Goal: Find specific page/section: Find specific page/section

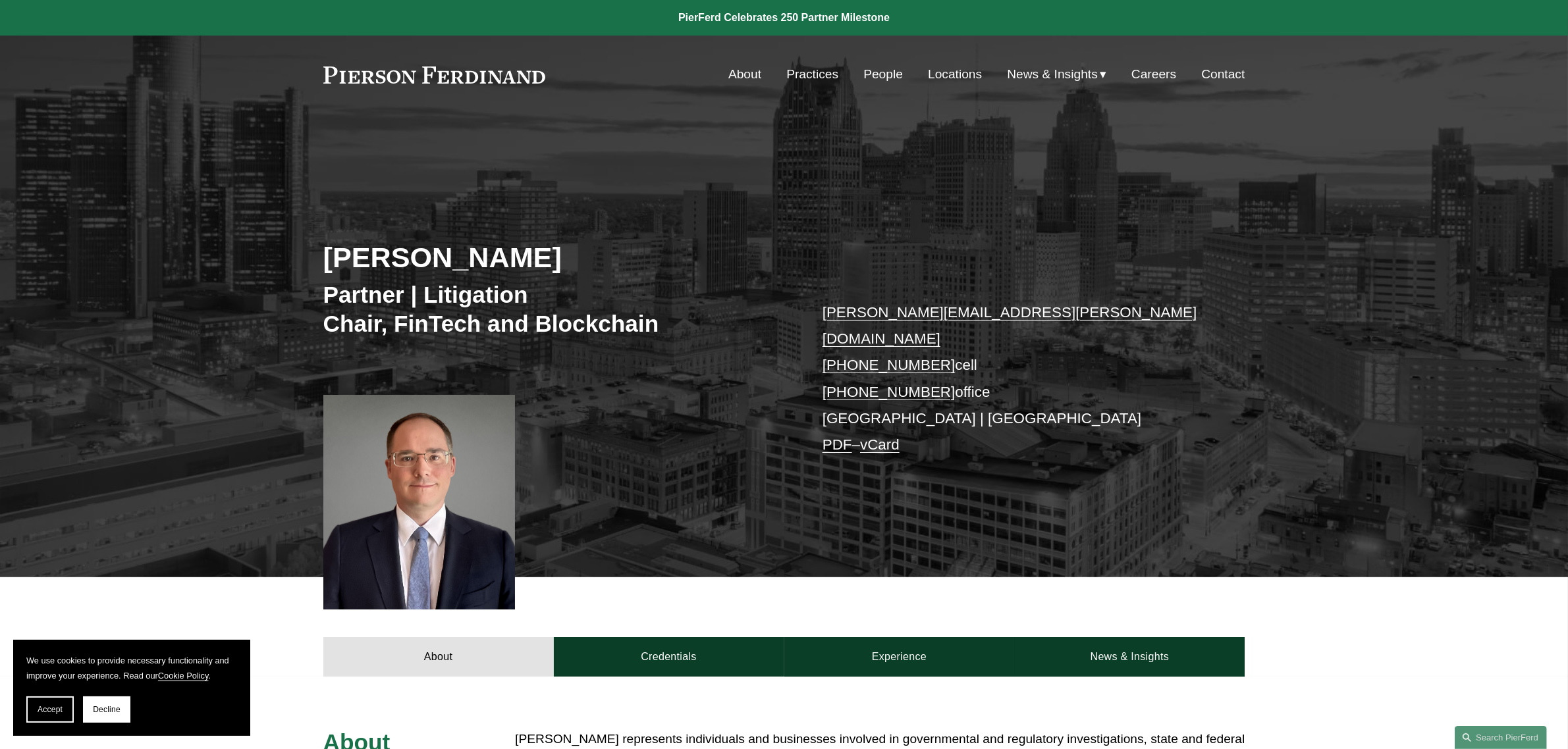
click at [890, 74] on link "People" at bounding box center [883, 75] width 40 height 25
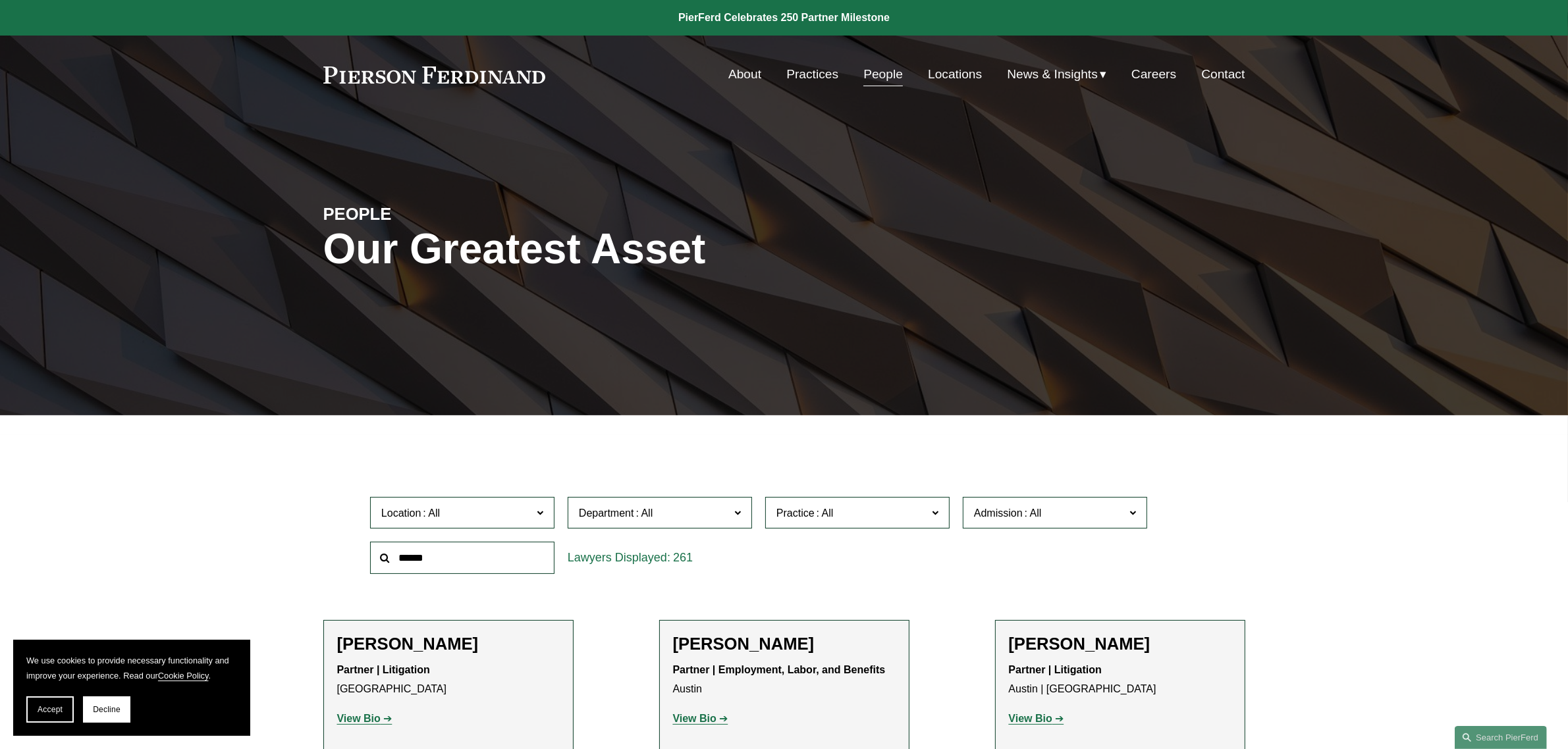
click at [530, 517] on span "Location" at bounding box center [456, 513] width 151 height 18
click at [0, 0] on link "[GEOGRAPHIC_DATA]" at bounding box center [0, 0] width 0 height 0
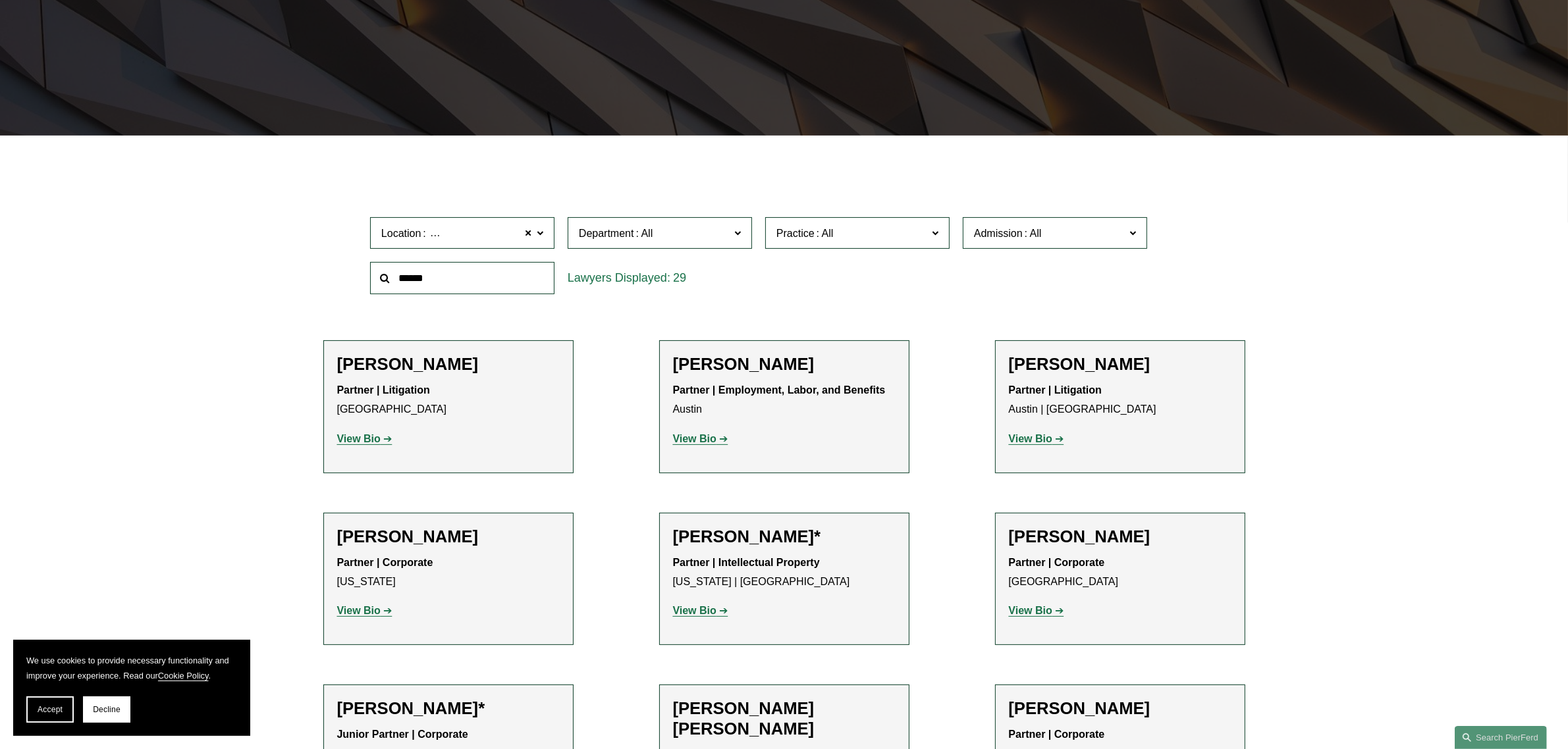
scroll to position [287, 0]
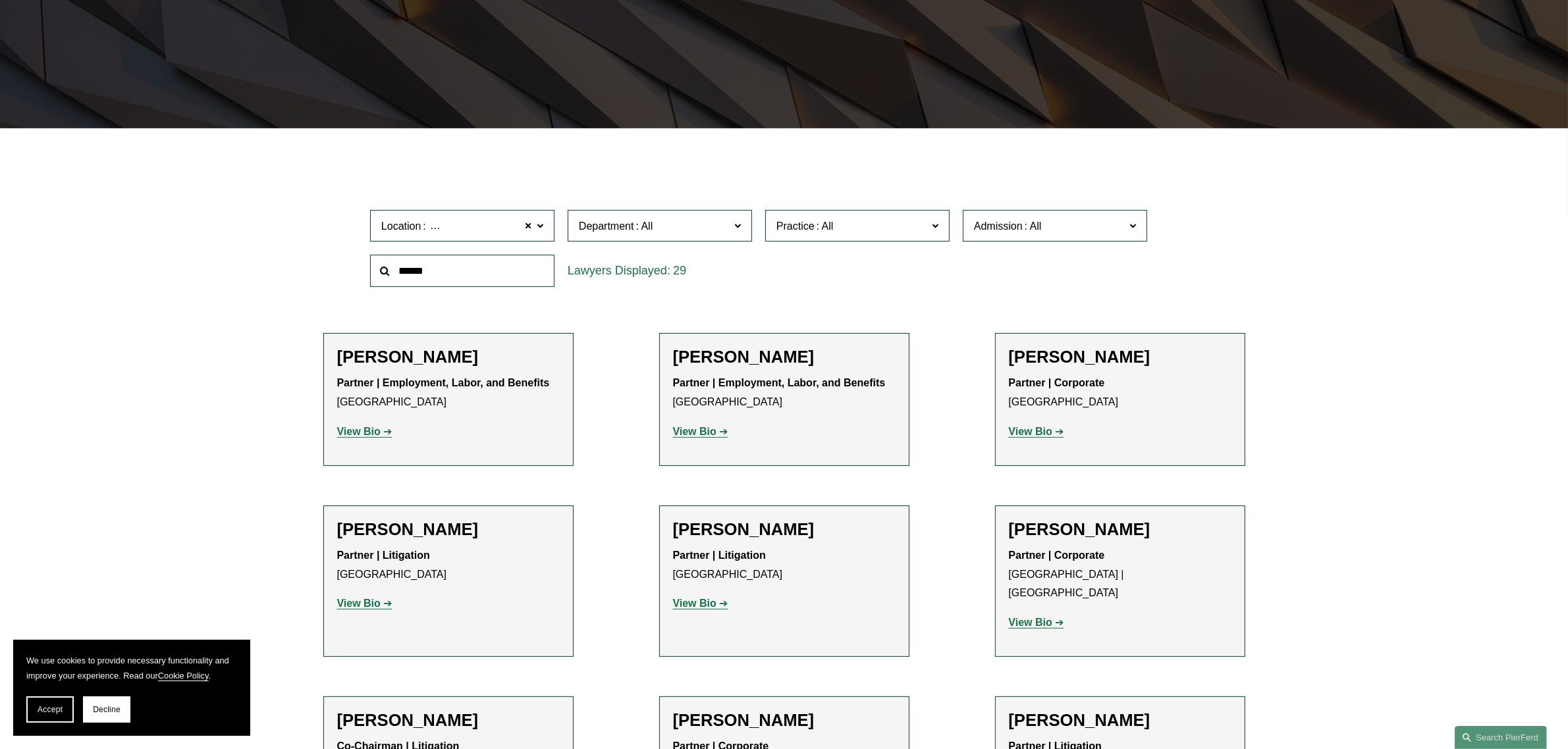
click at [538, 221] on span at bounding box center [540, 225] width 7 height 17
click at [0, 0] on link "All" at bounding box center [0, 0] width 0 height 0
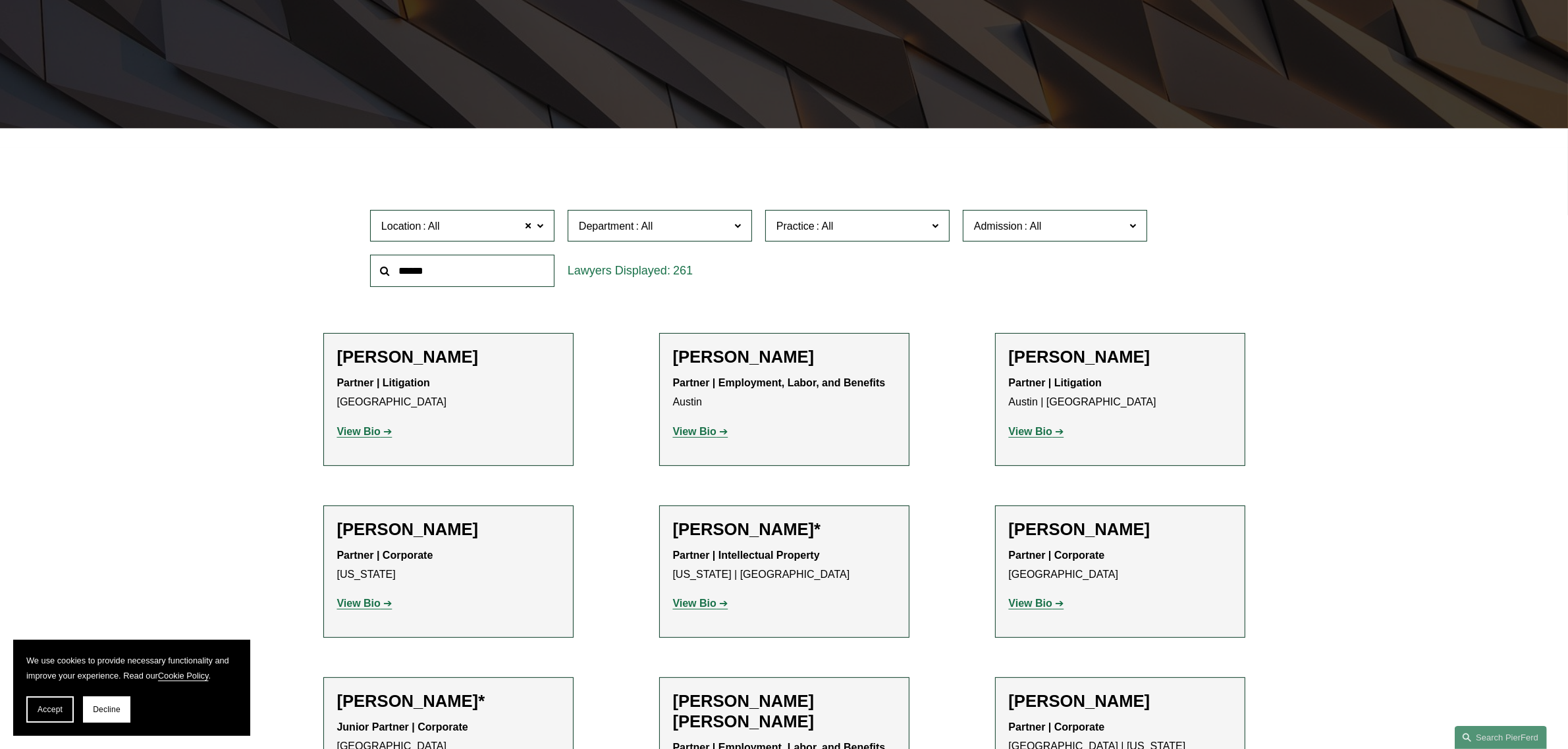
click at [544, 223] on label "Location All" at bounding box center [462, 226] width 185 height 32
click at [1110, 225] on span "Admission" at bounding box center [1049, 226] width 151 height 18
drag, startPoint x: 1145, startPoint y: 255, endPoint x: 1139, endPoint y: 290, distance: 35.5
click at [0, 0] on ul "All [US_STATE] [US_STATE] [US_STATE] [US_STATE] [US_STATE] [GEOGRAPHIC_DATA] [U…" at bounding box center [0, 0] width 0 height 0
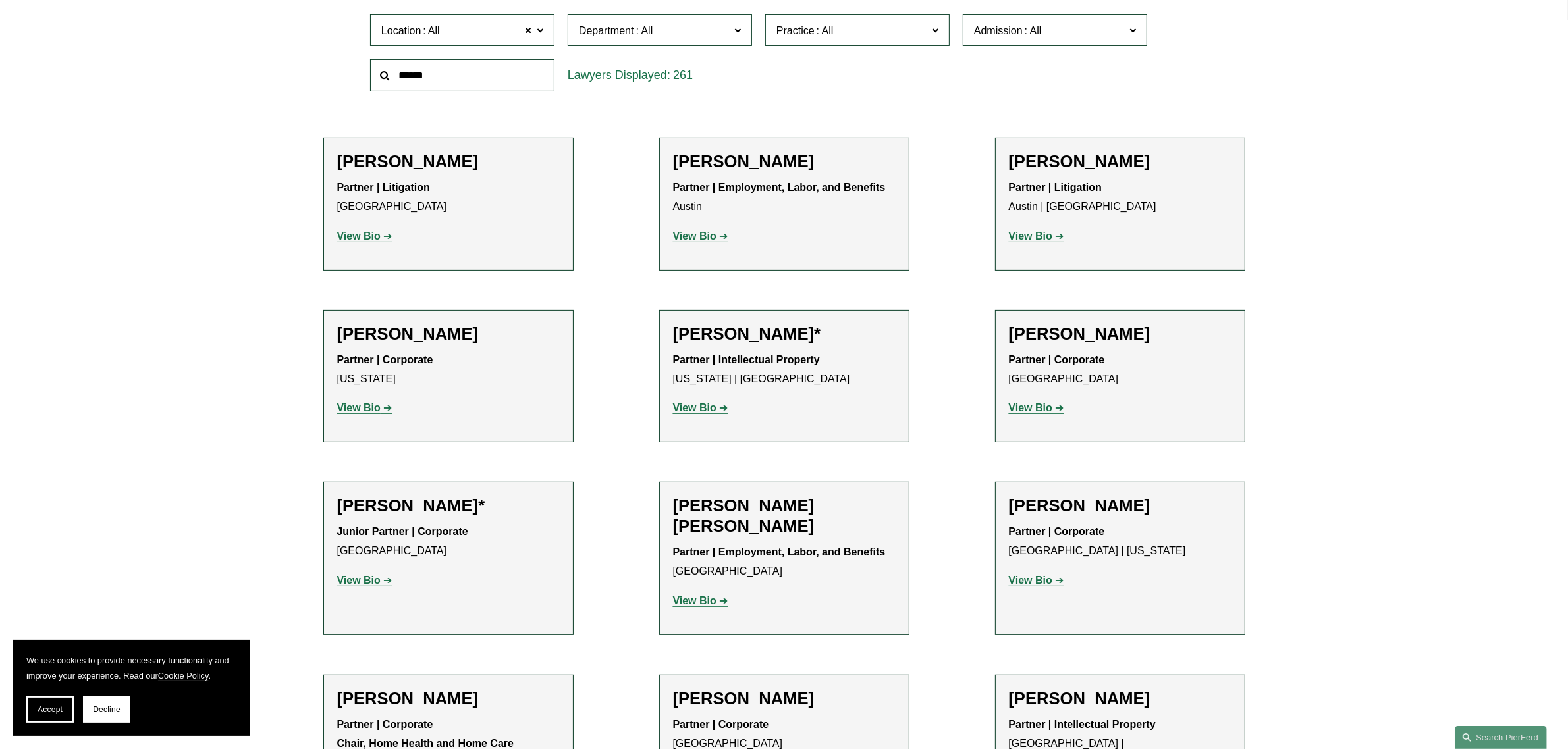
scroll to position [485, 0]
click at [748, 94] on div "261" at bounding box center [659, 73] width 198 height 46
click at [505, 77] on input "text" at bounding box center [462, 73] width 185 height 32
type input "*******"
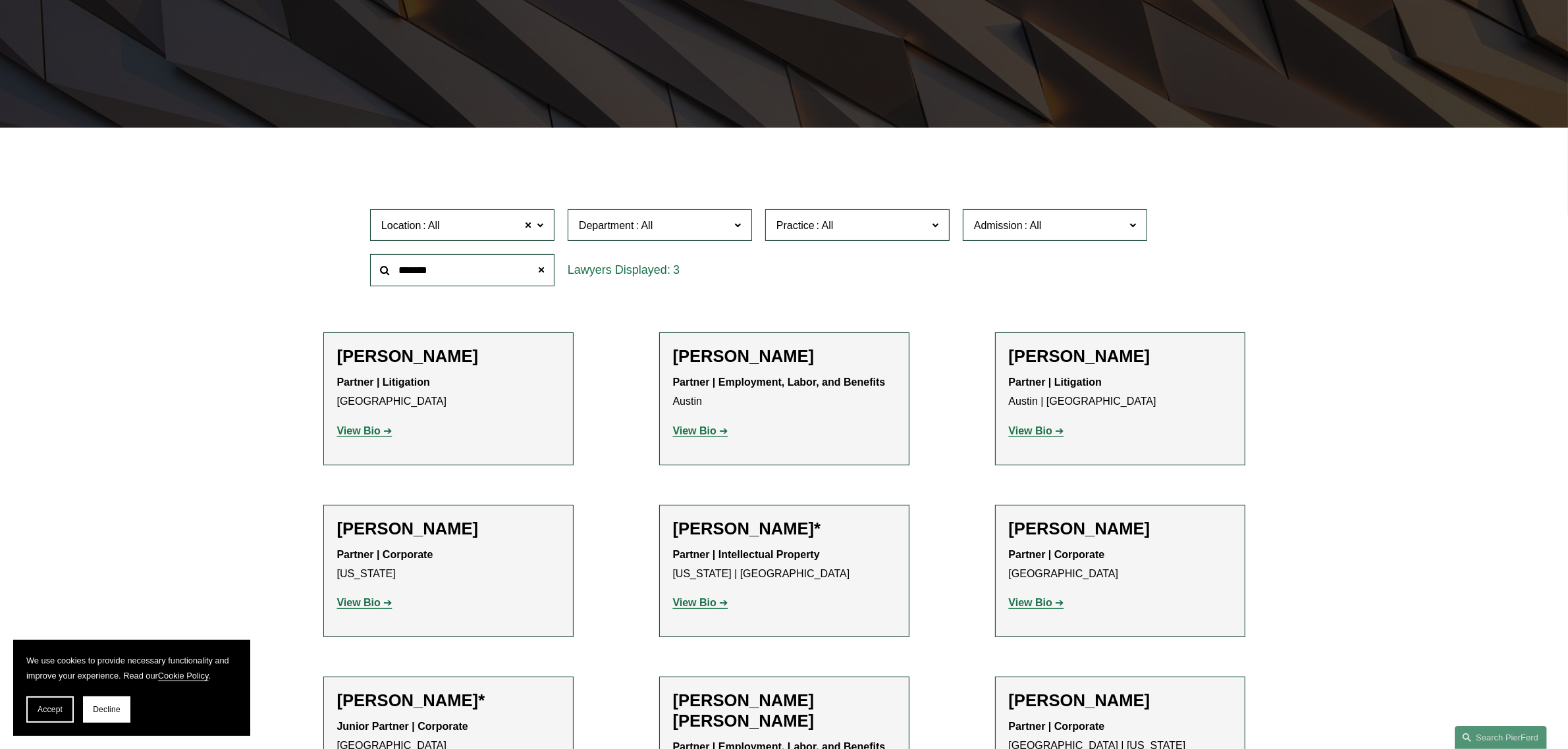
scroll to position [287, 0]
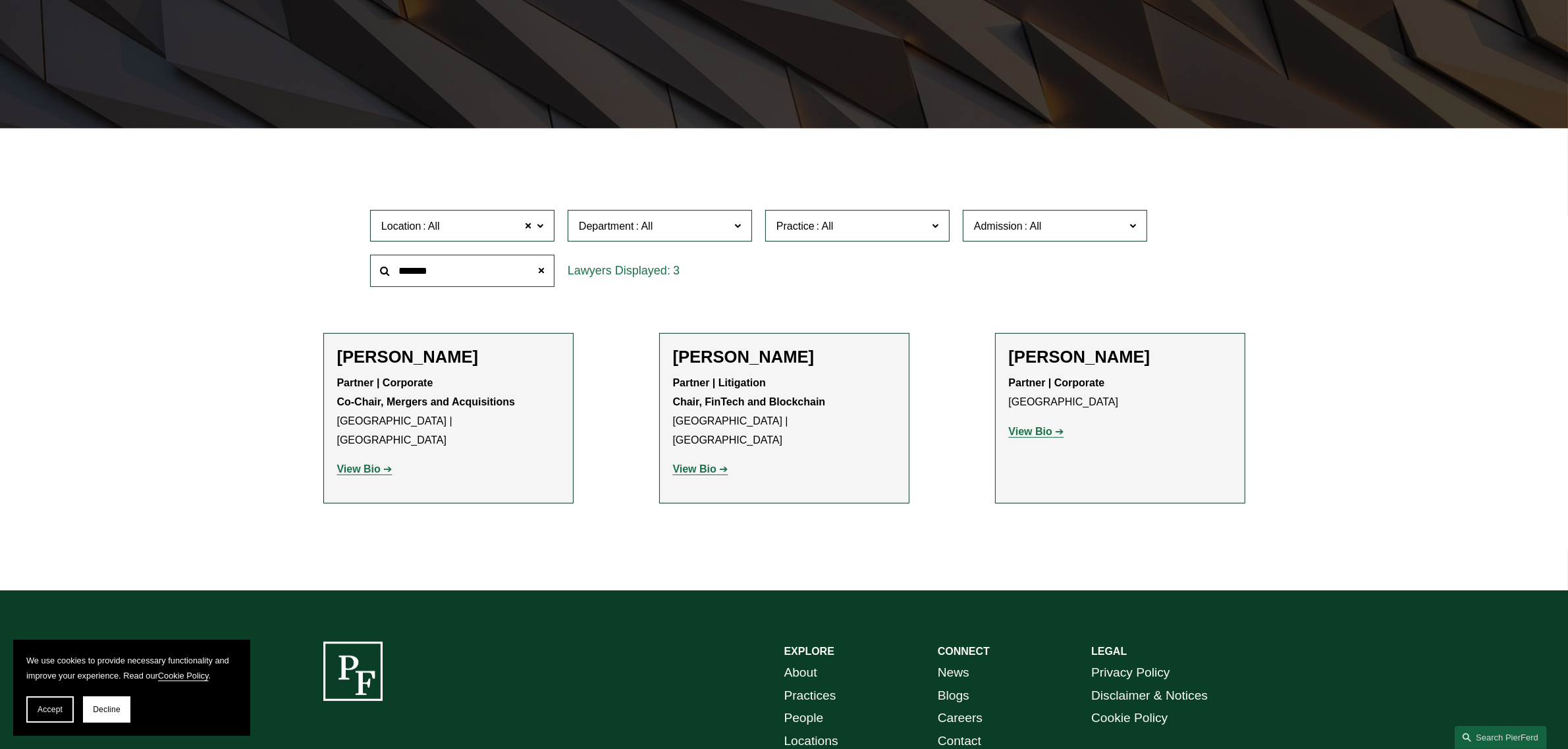
click at [1446, 344] on div "Filter Location All All All [GEOGRAPHIC_DATA] [GEOGRAPHIC_DATA] [GEOGRAPHIC_DAT…" at bounding box center [784, 369] width 1568 height 442
click at [1128, 227] on label "Admission" at bounding box center [1055, 226] width 185 height 32
